Goal: Browse casually

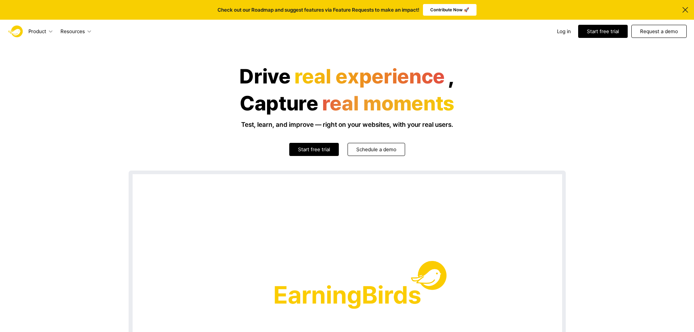
click at [447, 134] on div "Drive real experience , Capture real moments Test, learn, and improve — right o…" at bounding box center [347, 241] width 437 height 353
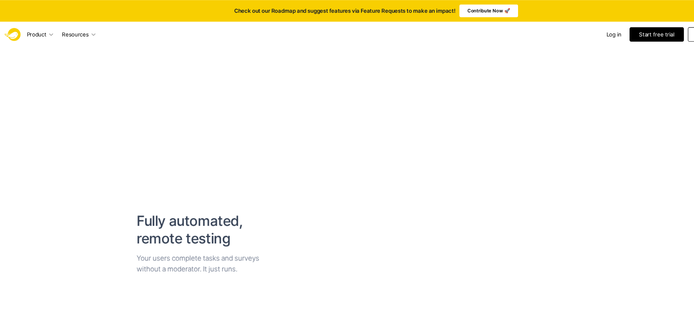
scroll to position [937, 0]
